Goal: Task Accomplishment & Management: Complete application form

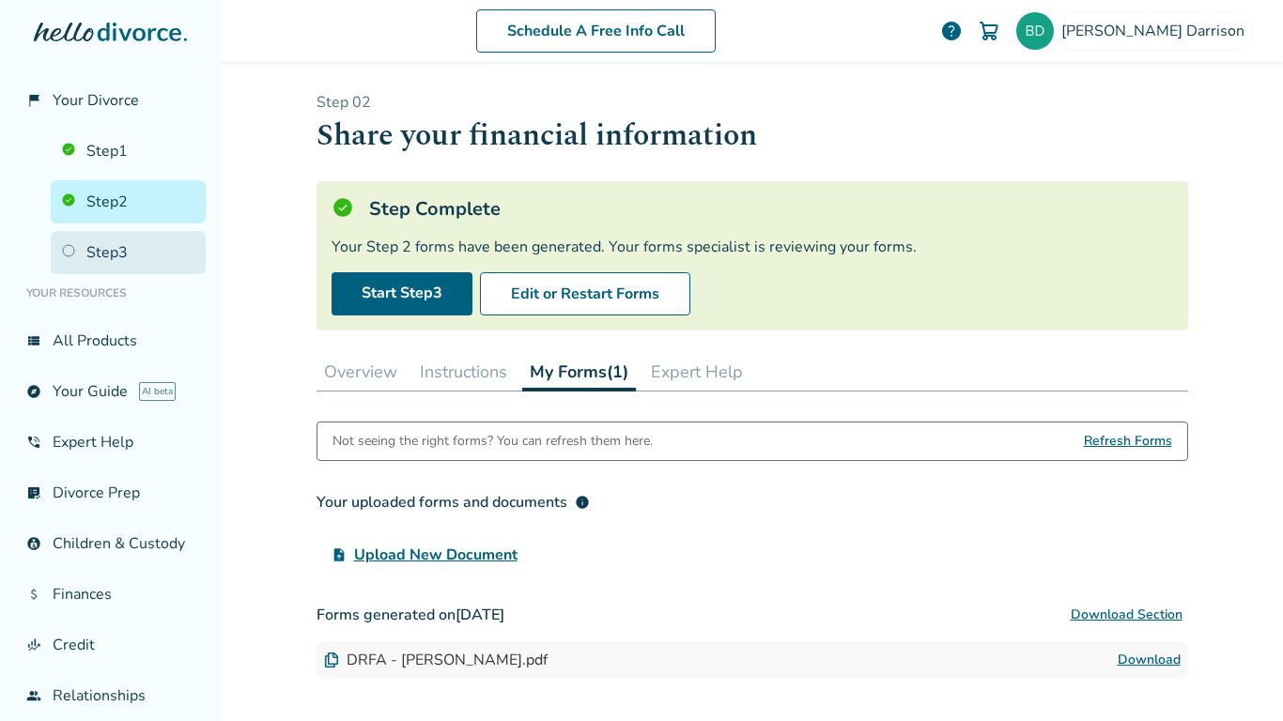
click at [133, 248] on link "Step 3" at bounding box center [128, 252] width 155 height 43
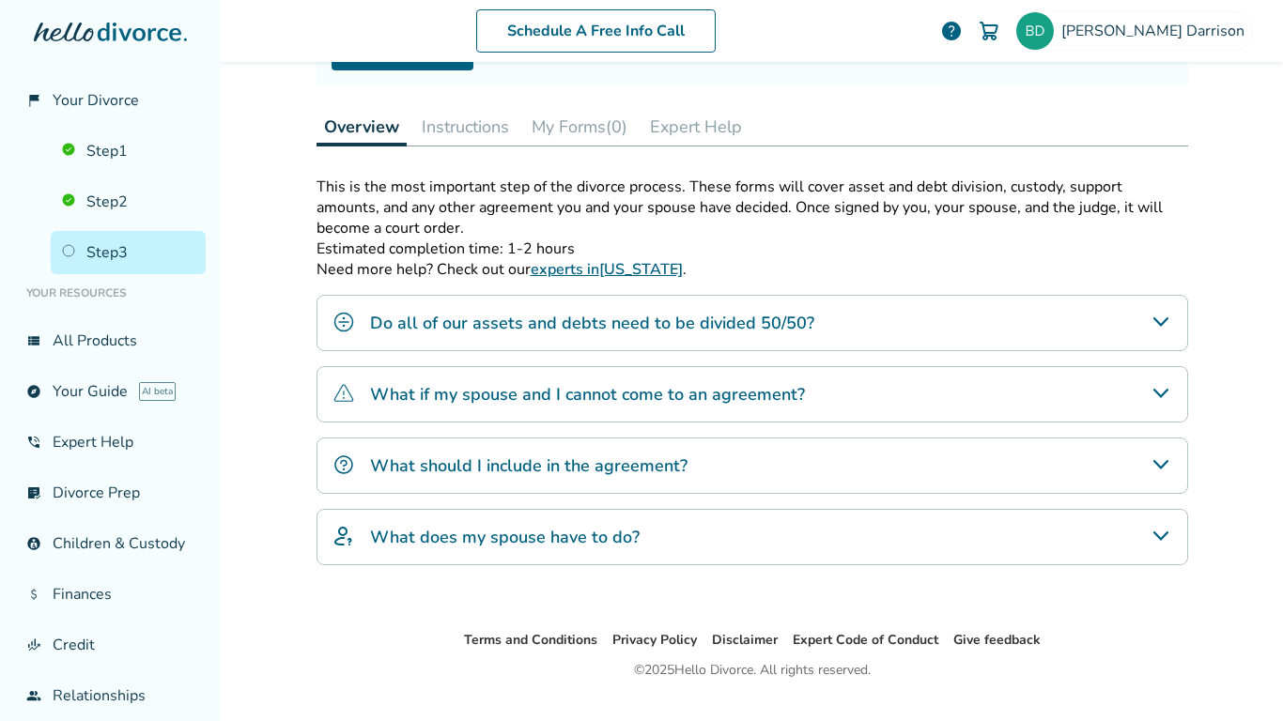
scroll to position [246, 0]
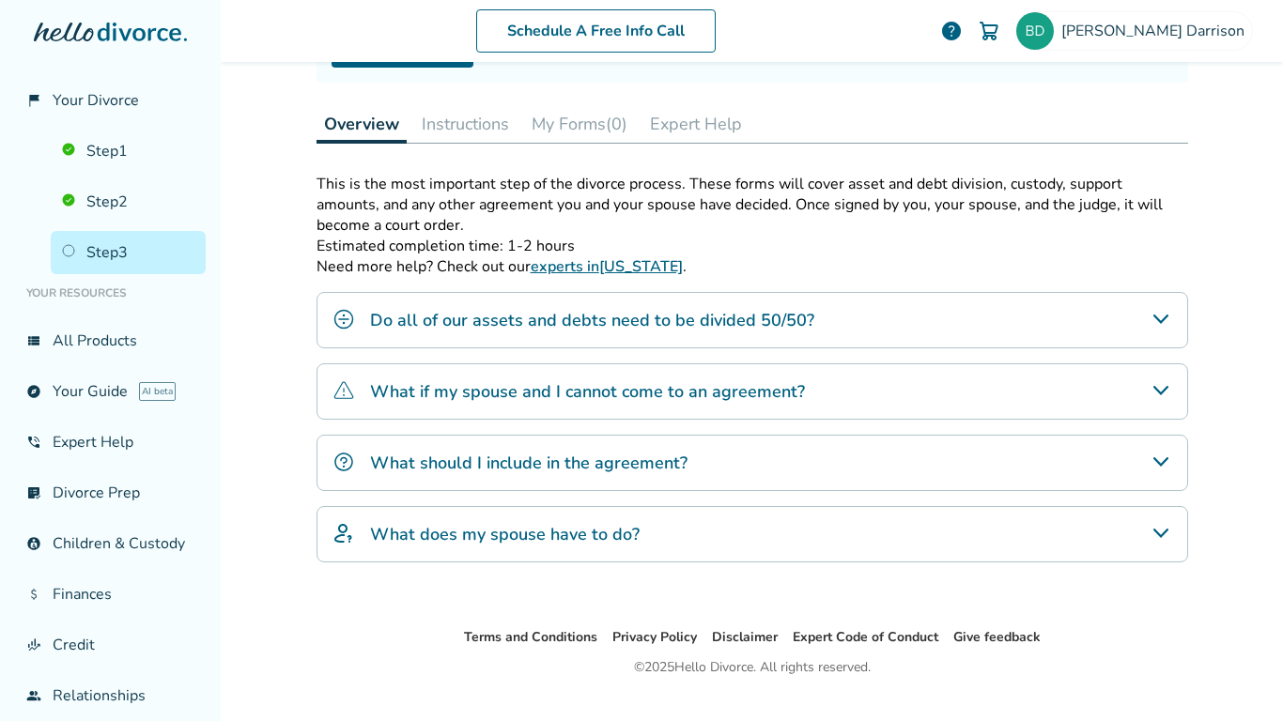
click at [1150, 455] on icon "What should I include in the agreement?" at bounding box center [1161, 462] width 23 height 23
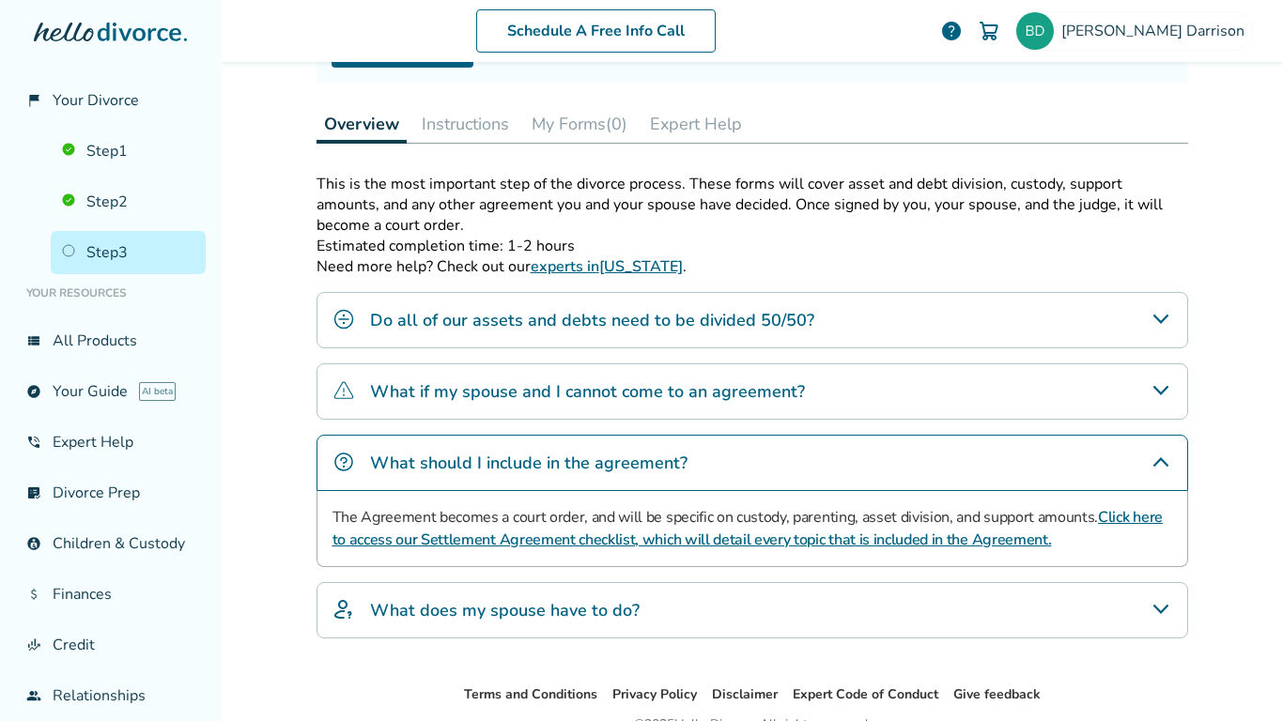
click at [854, 390] on div "What if my spouse and I cannot come to an agreement?" at bounding box center [752, 391] width 872 height 56
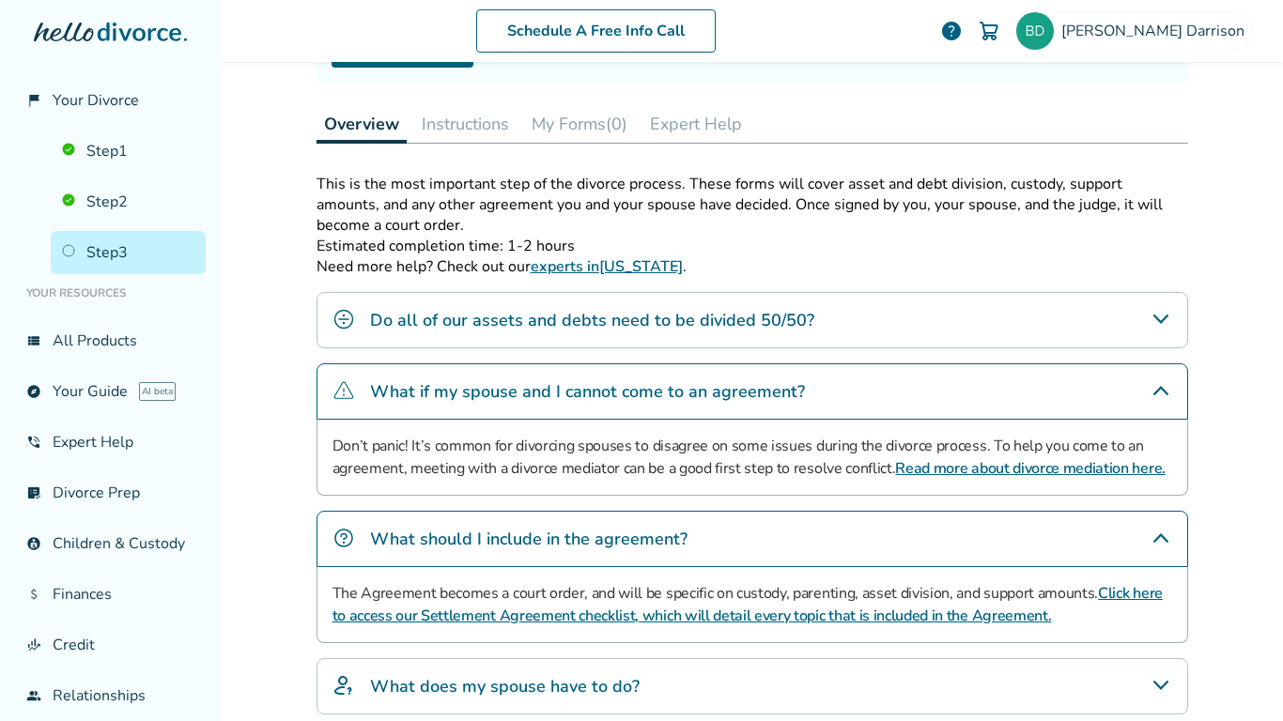
click at [1038, 701] on div "What does my spouse have to do?" at bounding box center [752, 686] width 872 height 56
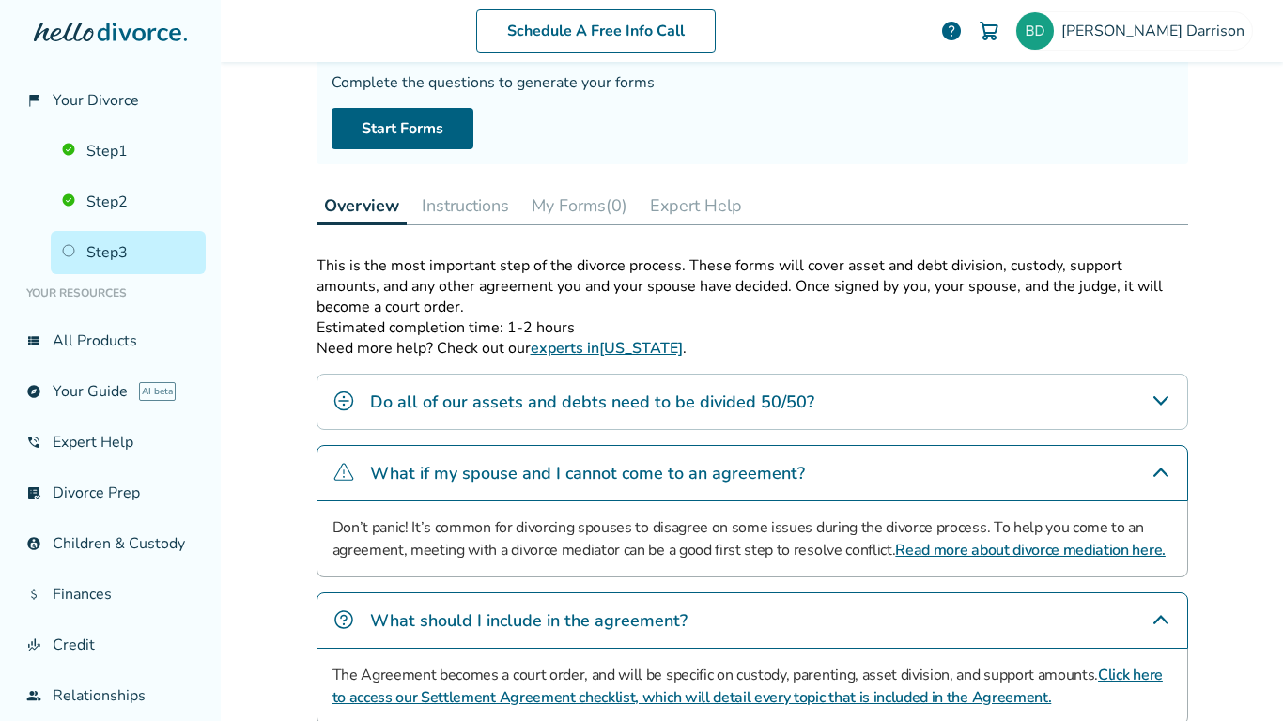
scroll to position [162, 0]
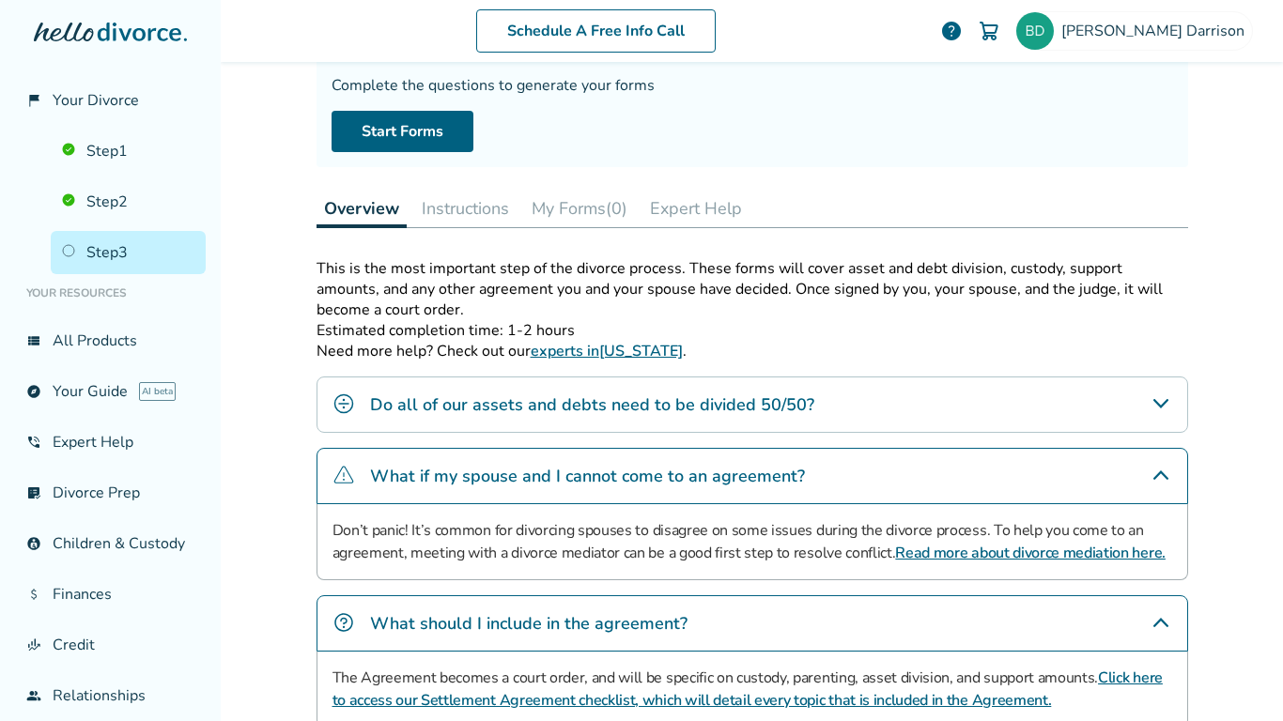
click at [679, 193] on button "Expert Help" at bounding box center [695, 209] width 107 height 38
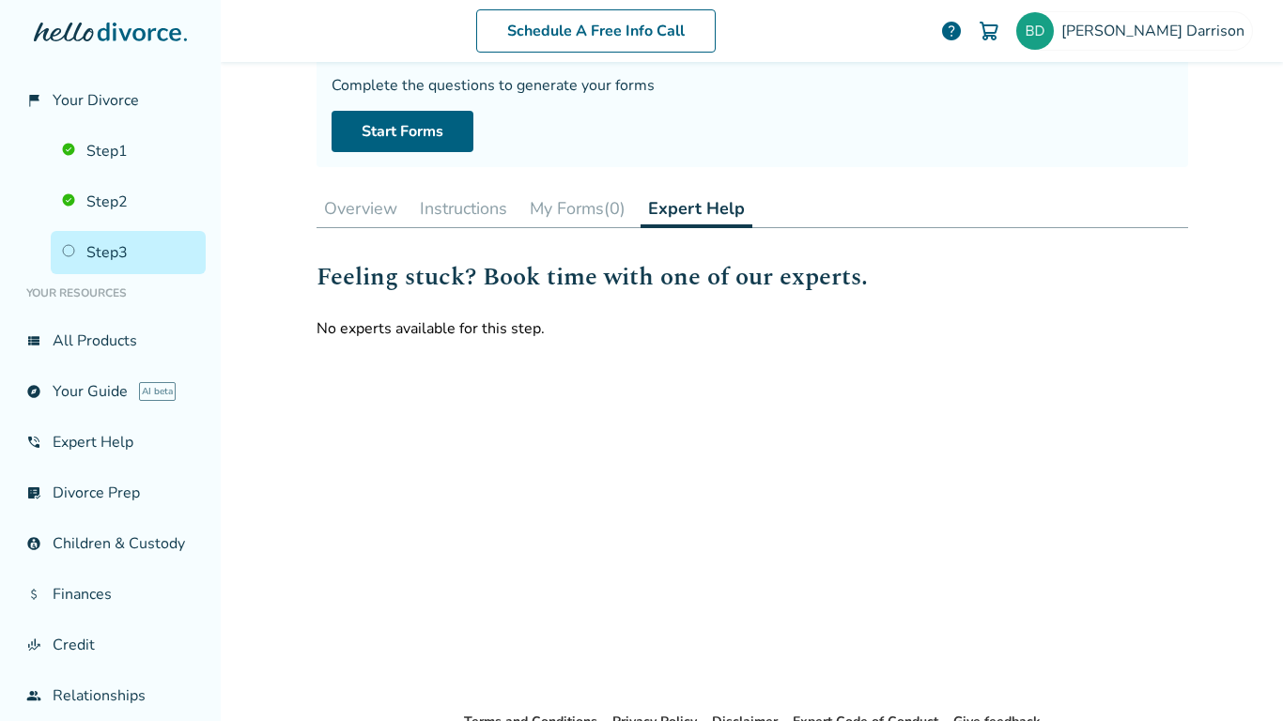
click at [453, 200] on button "Instructions" at bounding box center [463, 209] width 102 height 38
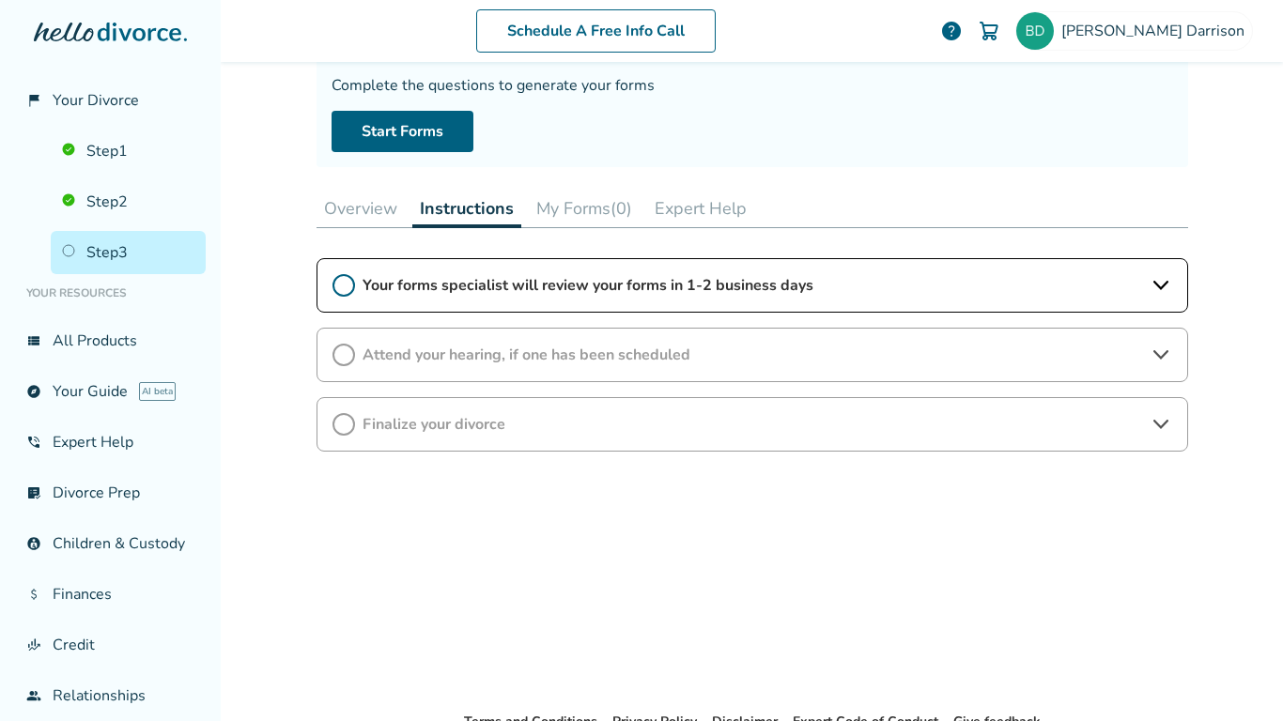
click at [589, 276] on span "Your forms specialist will review your forms in 1-2 business days" at bounding box center [752, 285] width 779 height 21
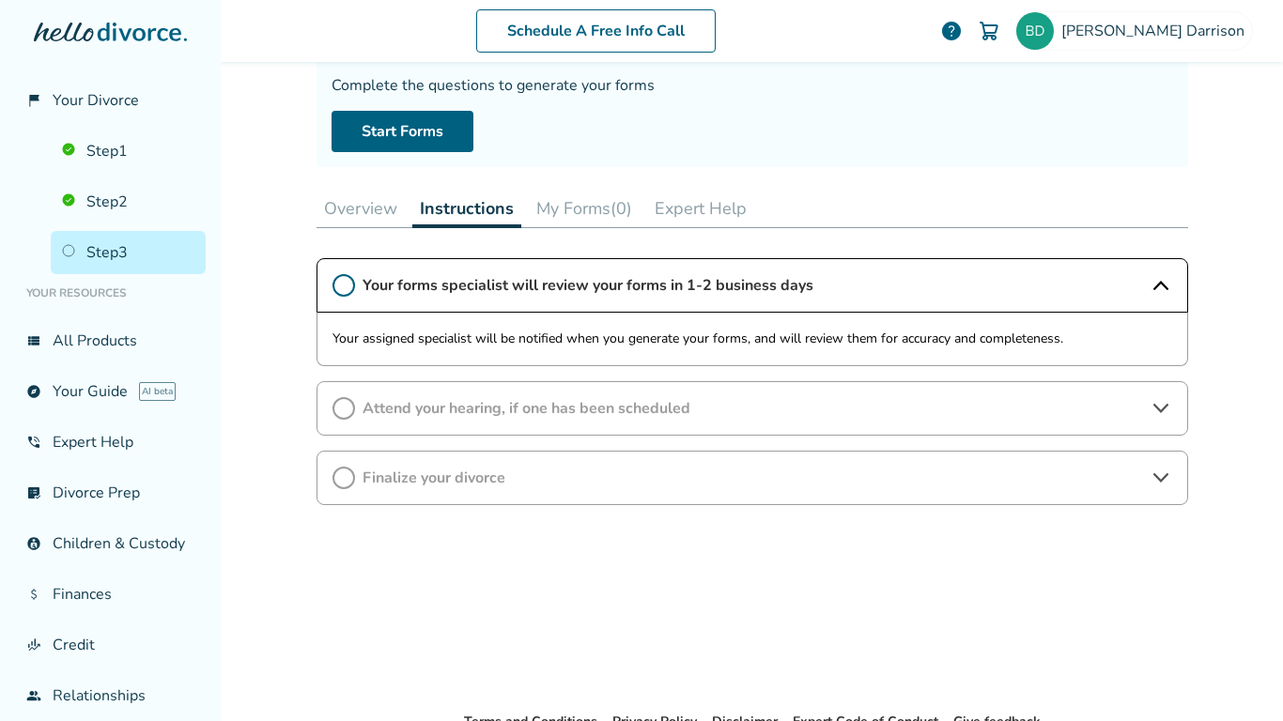
click at [595, 211] on button "My Forms (0)" at bounding box center [584, 209] width 111 height 38
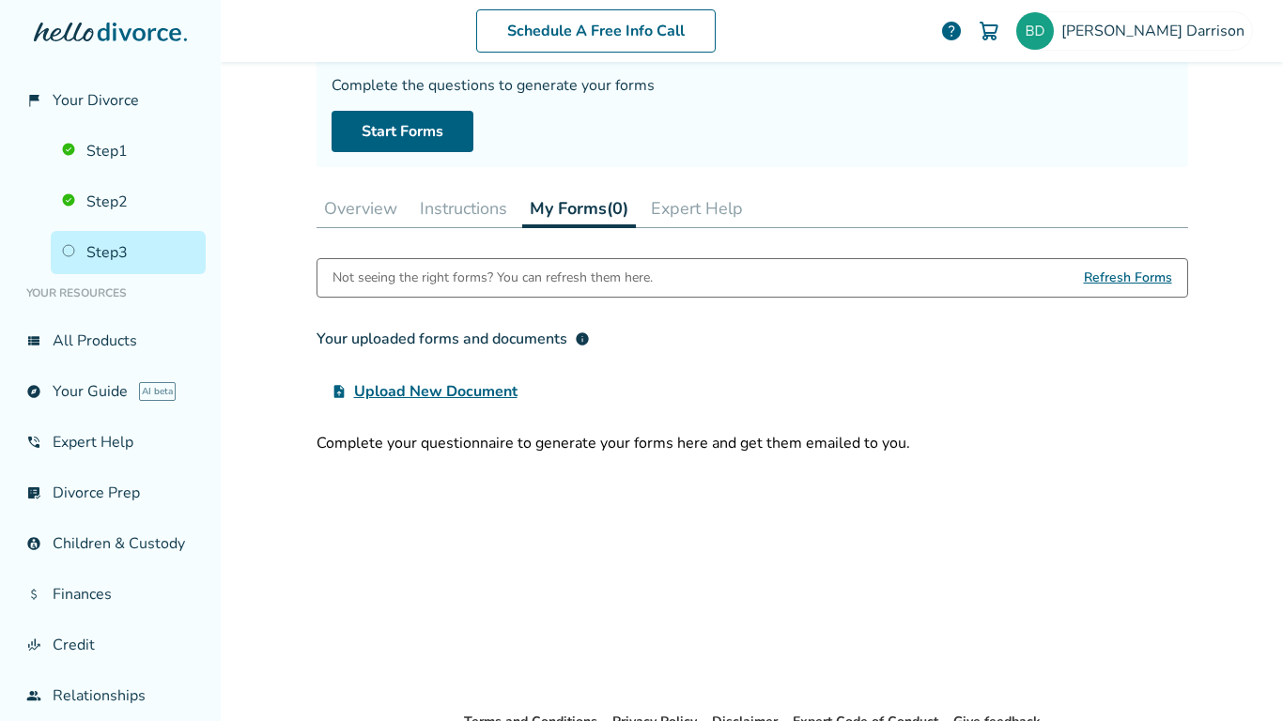
click at [366, 205] on button "Overview" at bounding box center [360, 209] width 88 height 38
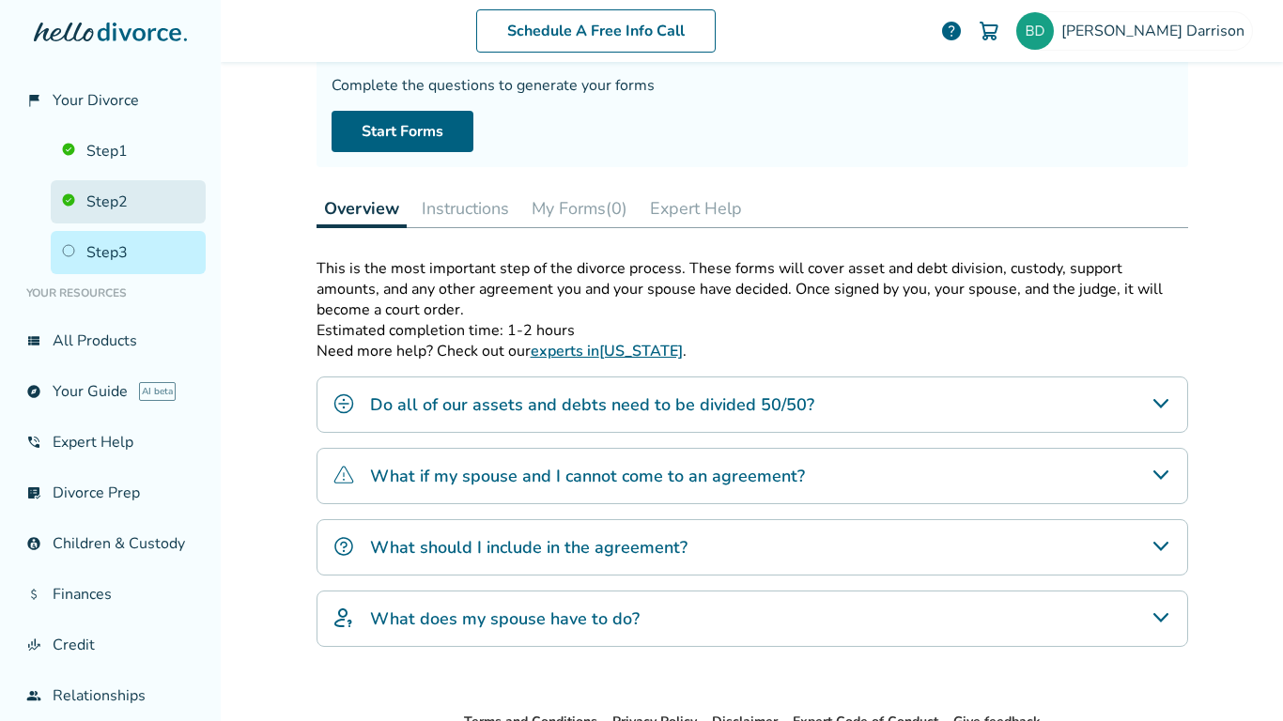
click at [114, 196] on link "Step 2" at bounding box center [128, 201] width 155 height 43
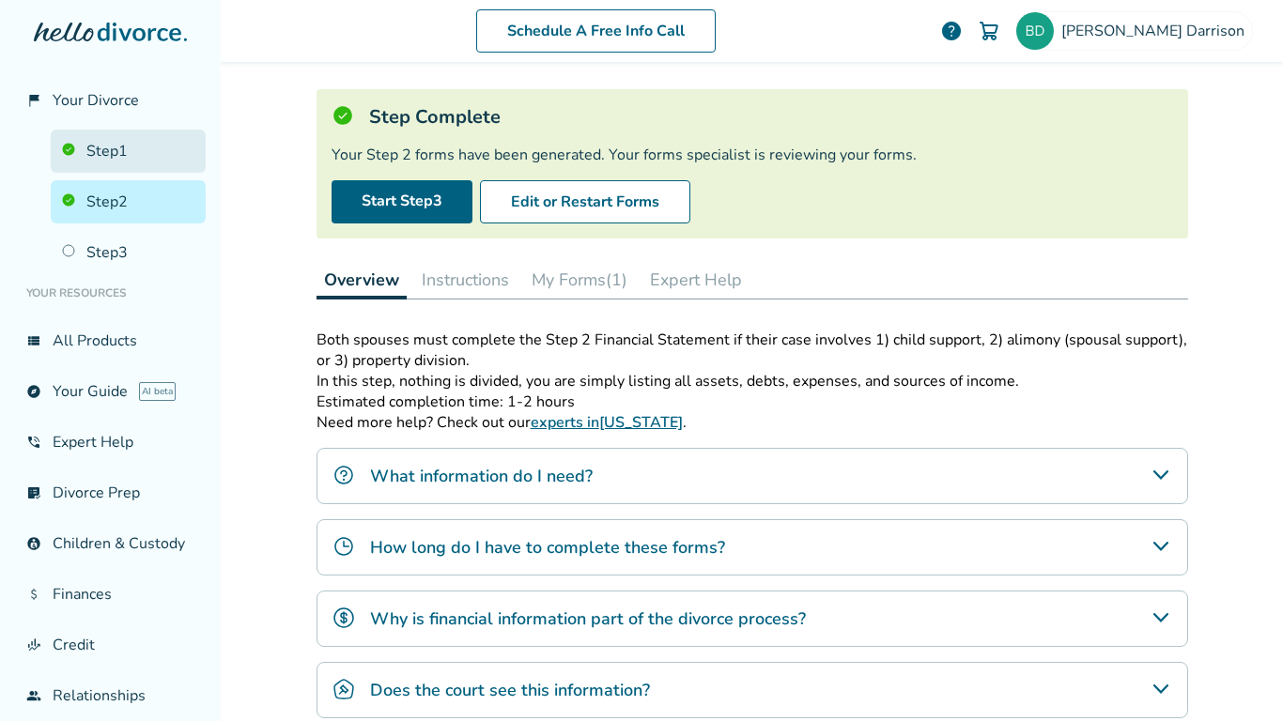
click at [127, 163] on link "Step 1" at bounding box center [128, 151] width 155 height 43
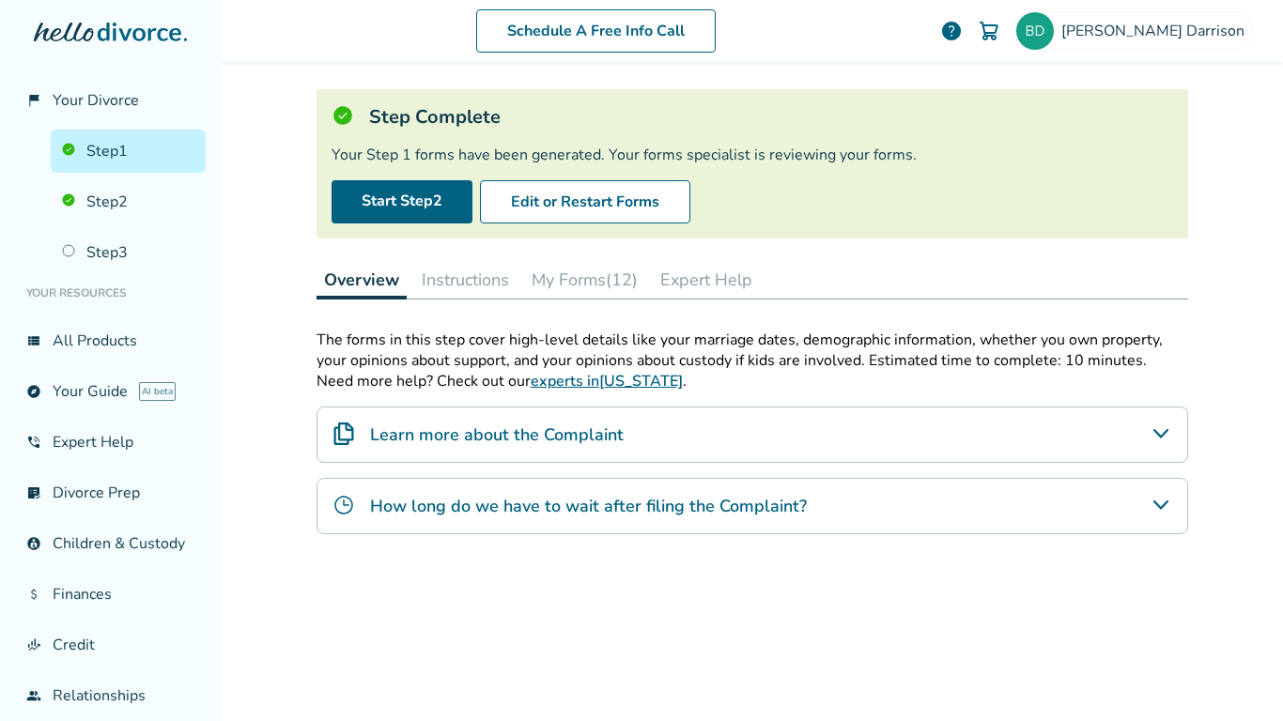
click at [587, 272] on button "My Forms (12)" at bounding box center [584, 280] width 121 height 38
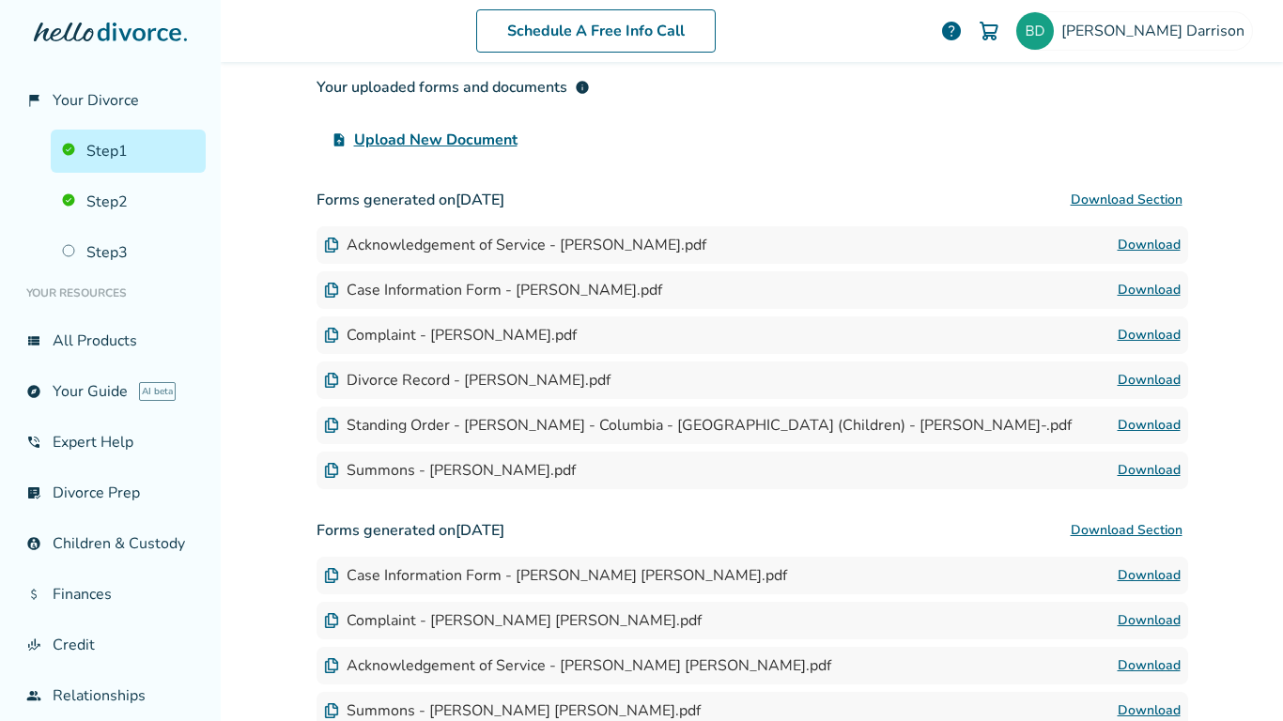
scroll to position [357, 0]
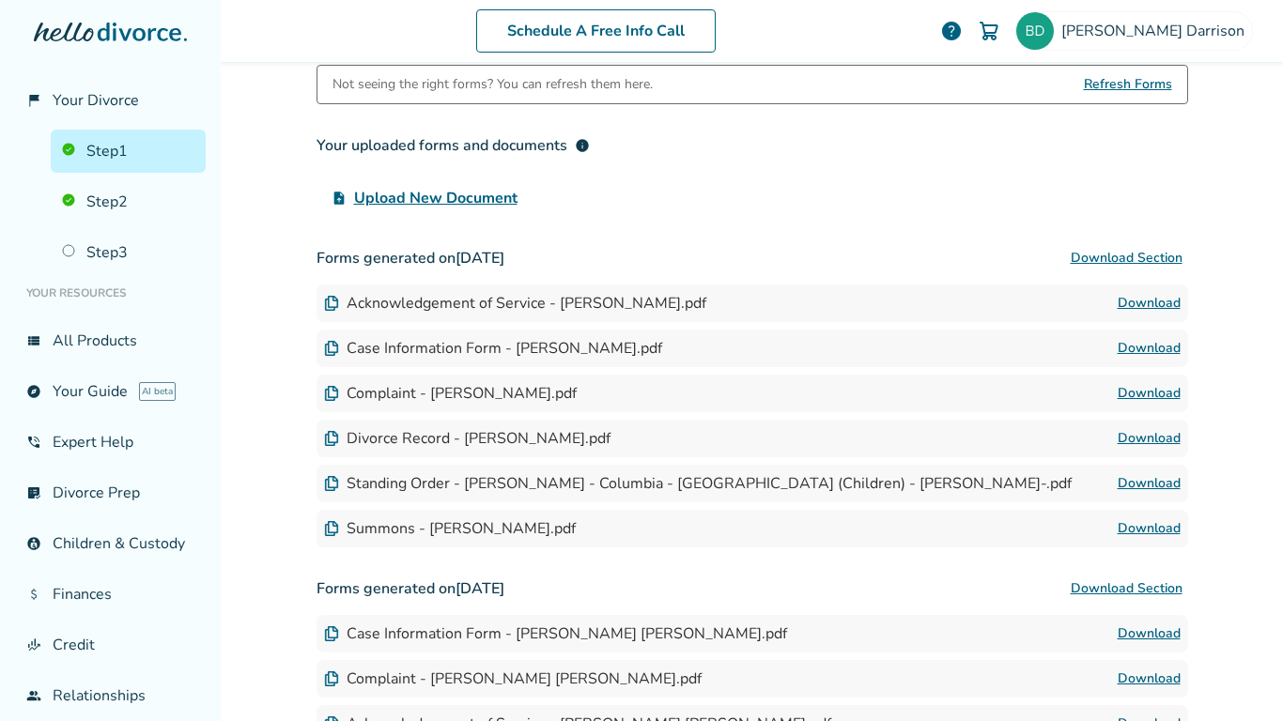
click at [1277, 20] on div "[PERSON_NAME] [EMAIL_ADDRESS][DOMAIN_NAME] Profile Orders Payments Sign Out Clo…" at bounding box center [1142, 15] width 282 height 30
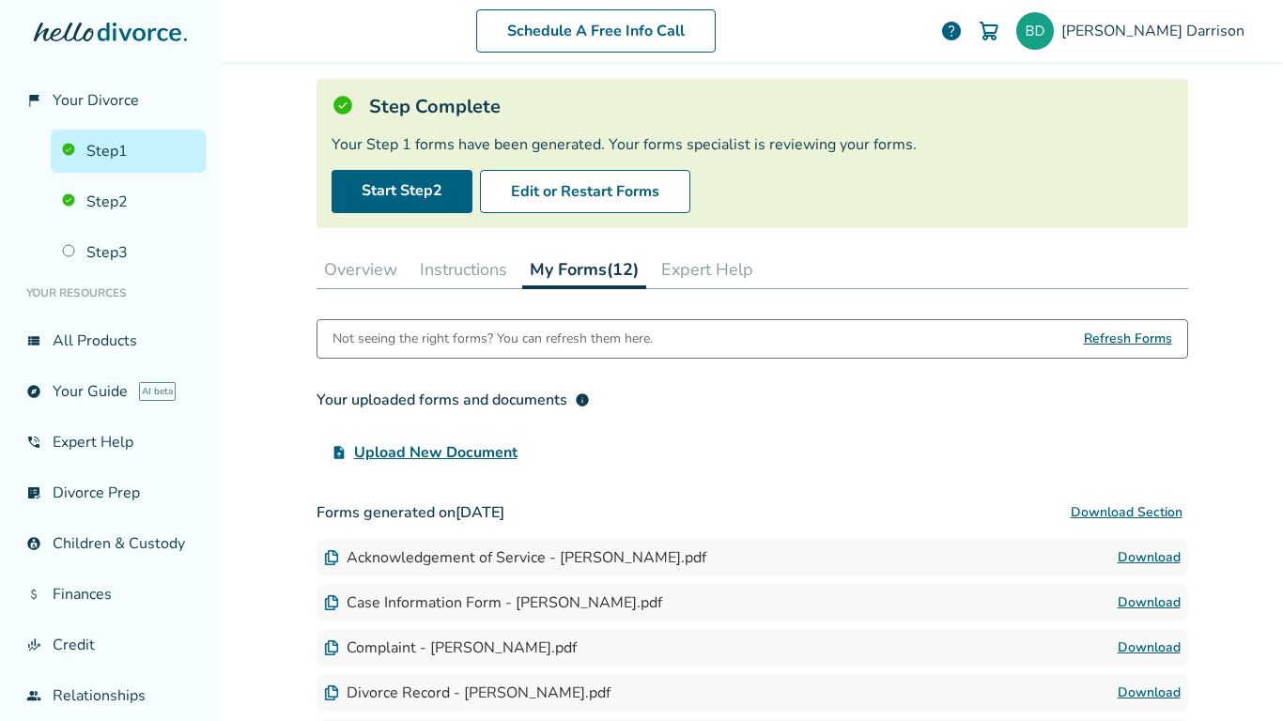
scroll to position [0, 0]
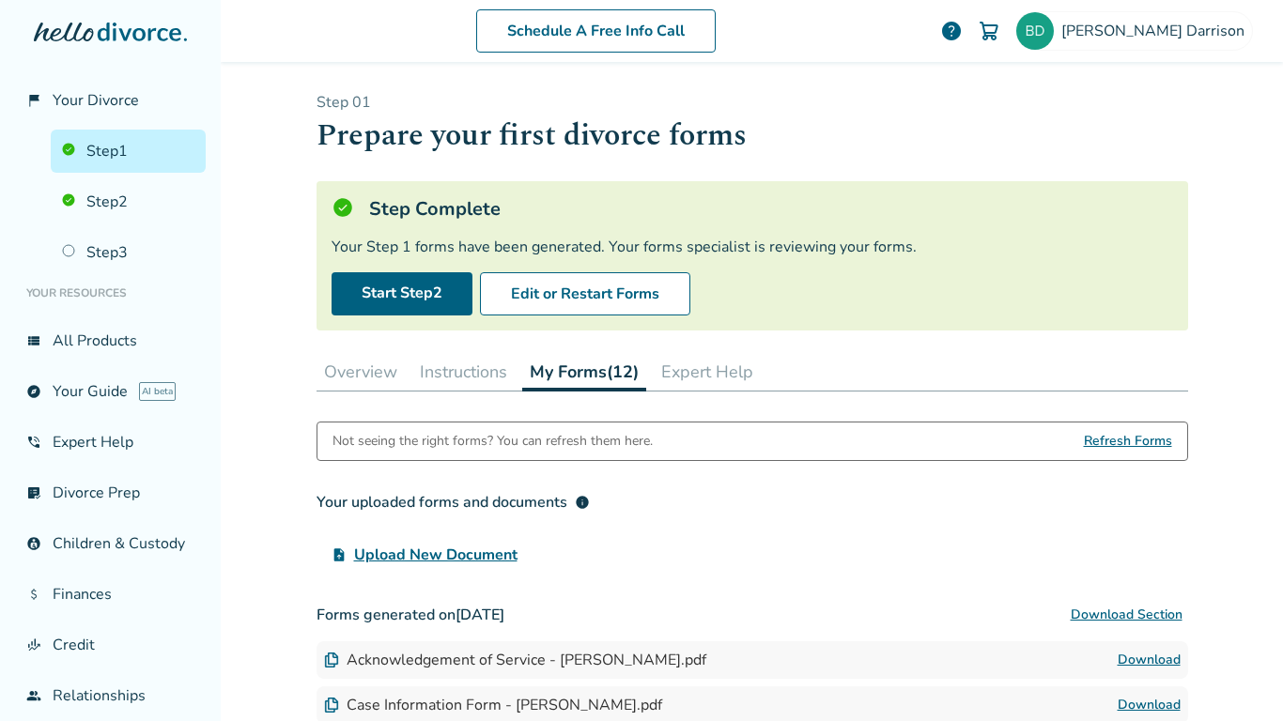
click at [342, 381] on button "Overview" at bounding box center [360, 372] width 88 height 38
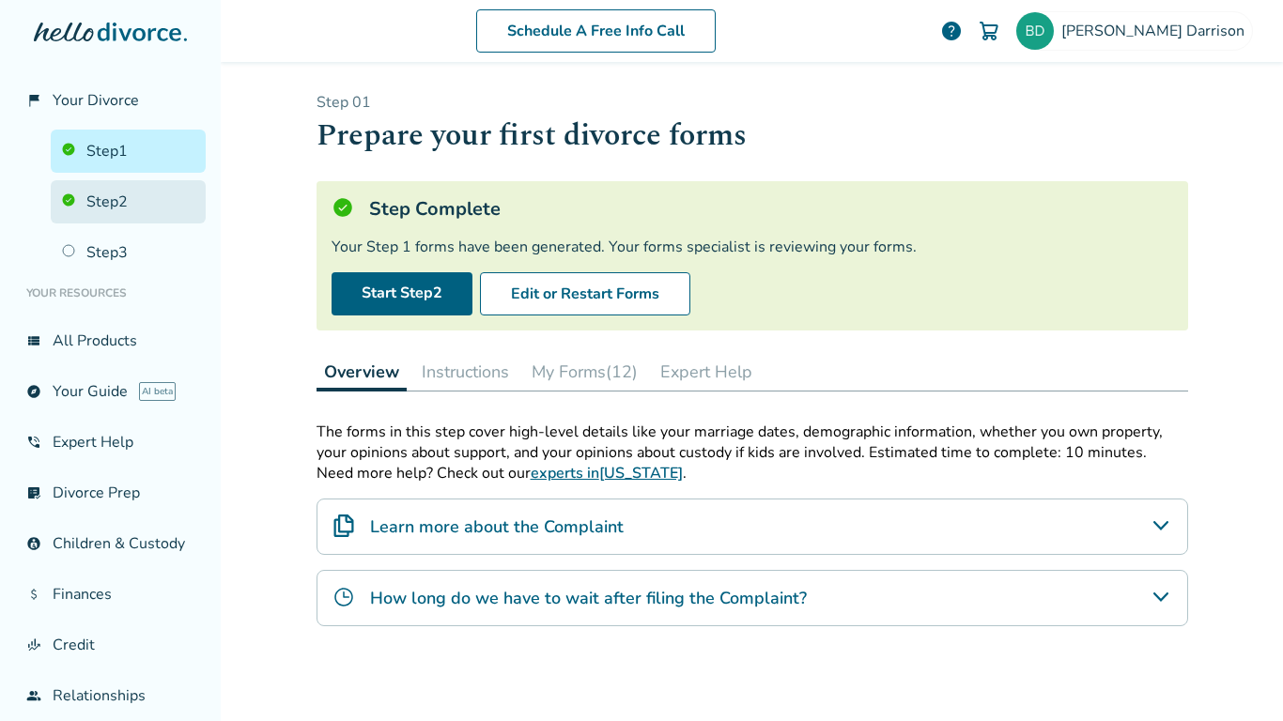
click at [104, 206] on link "Step 2" at bounding box center [128, 201] width 155 height 43
